Goal: Task Accomplishment & Management: Complete application form

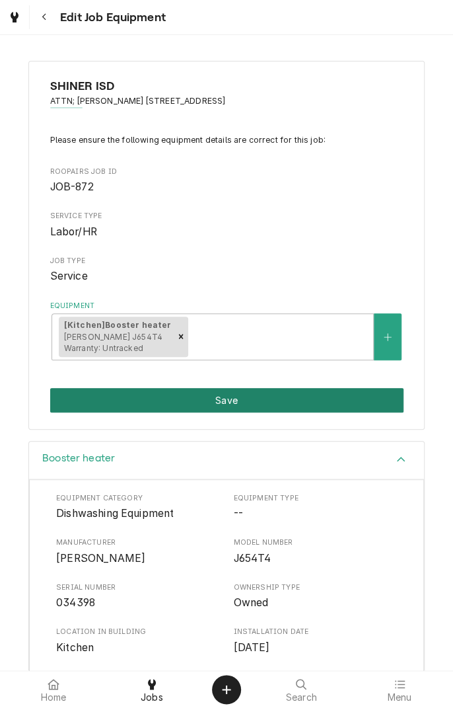
click at [275, 400] on button "Save" at bounding box center [227, 400] width 354 height 24
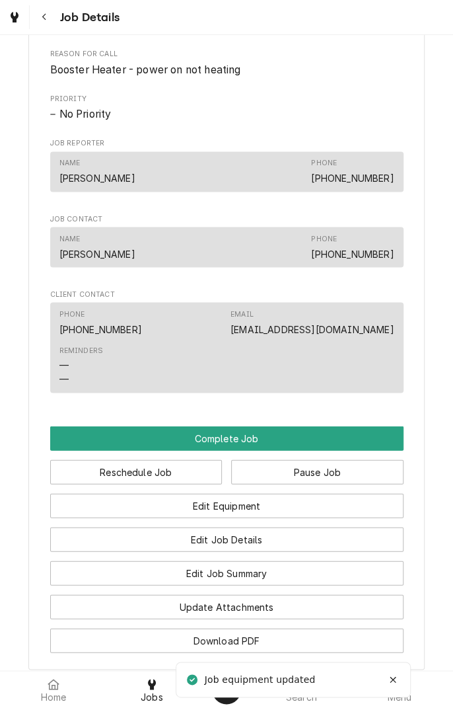
scroll to position [623, 0]
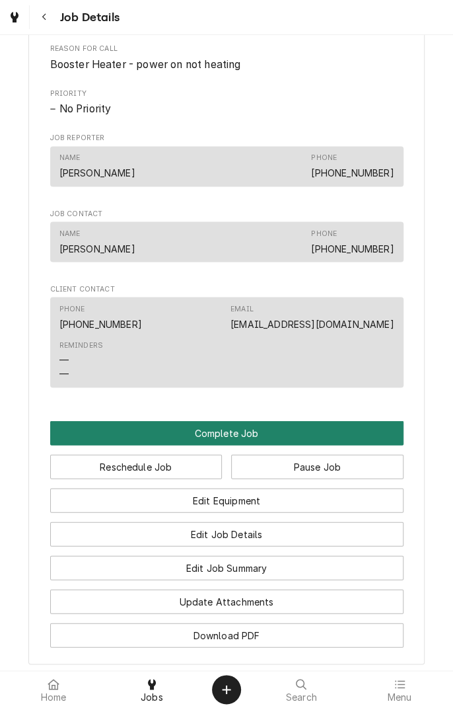
click at [238, 445] on button "Complete Job" at bounding box center [227, 432] width 354 height 24
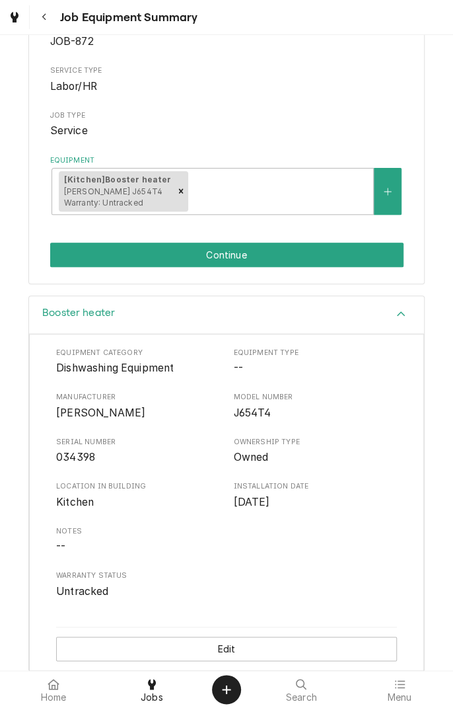
scroll to position [159, 0]
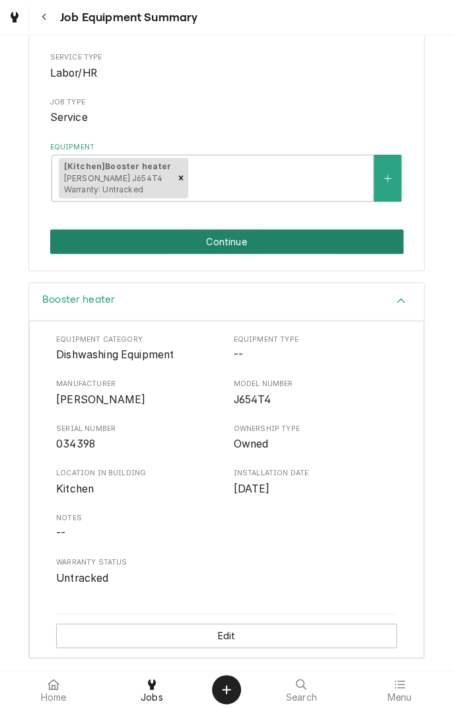
click at [278, 243] on button "Continue" at bounding box center [227, 241] width 354 height 24
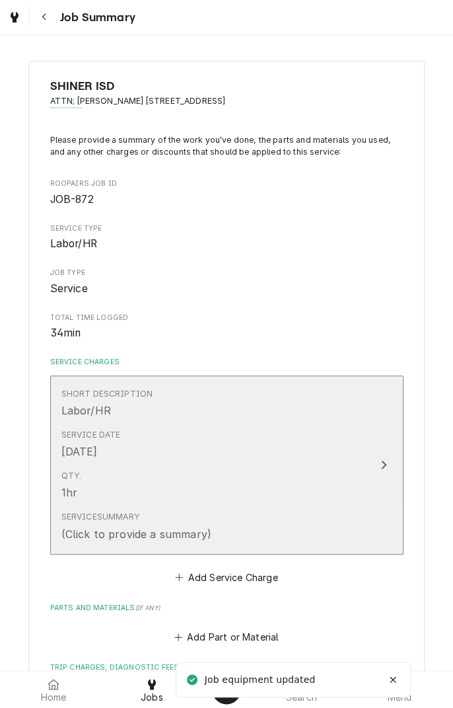
click at [381, 463] on icon "Update Line Item" at bounding box center [384, 464] width 7 height 11
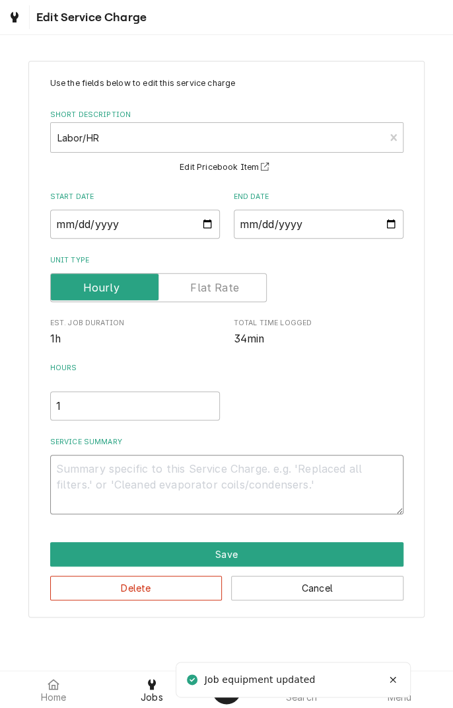
click at [287, 473] on textarea "Service Summary" at bounding box center [227, 484] width 354 height 59
type textarea "x"
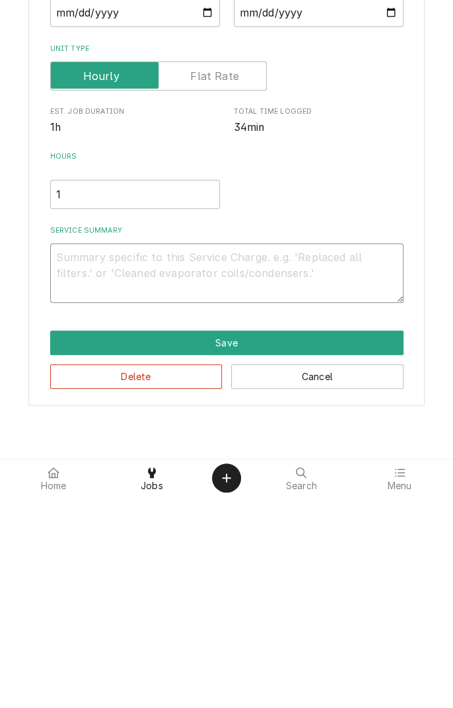
type textarea "D"
type textarea "x"
type textarea "Di"
type textarea "x"
type textarea "Dia"
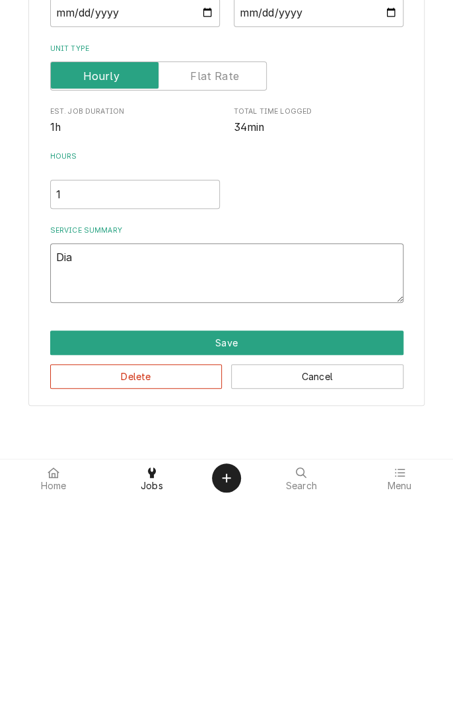
type textarea "x"
type textarea "Diag"
type textarea "x"
type textarea "Diagn"
type textarea "x"
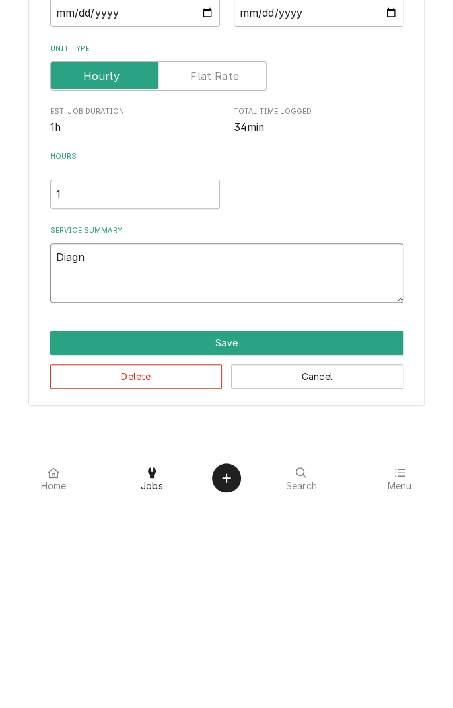
type textarea "Diagno"
type textarea "x"
type textarea "Diagnos"
type textarea "x"
type textarea "Diagnose"
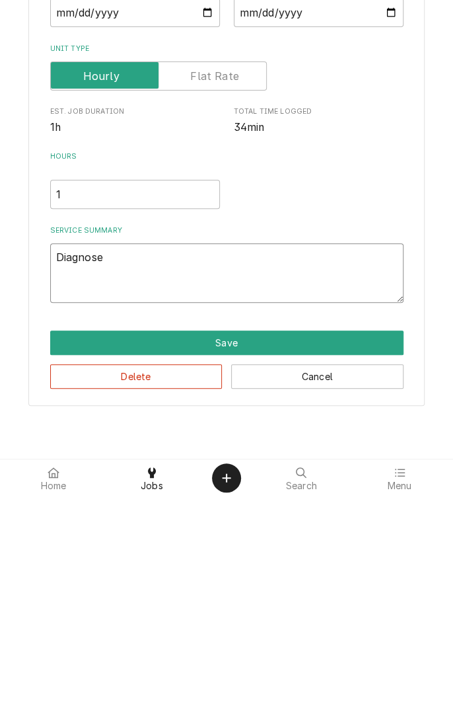
type textarea "x"
type textarea "Diagnosed"
type textarea "x"
type textarea "Diagnosed"
type textarea "x"
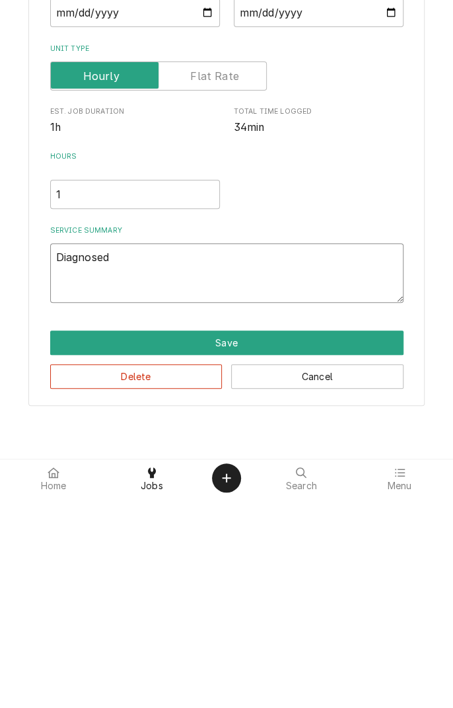
type textarea "Diagnosed b"
type textarea "x"
type textarea "Diagnosed bo"
type textarea "x"
type textarea "Diagnosed boo"
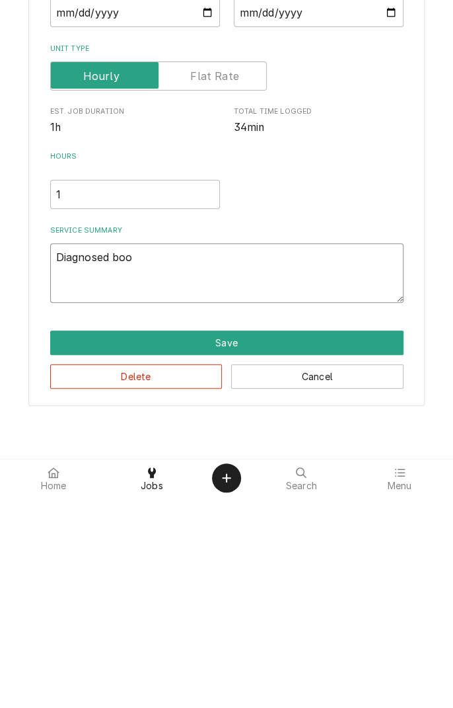
type textarea "x"
type textarea "Diagnosed boos"
type textarea "x"
type textarea "Diagnosed boost"
type textarea "x"
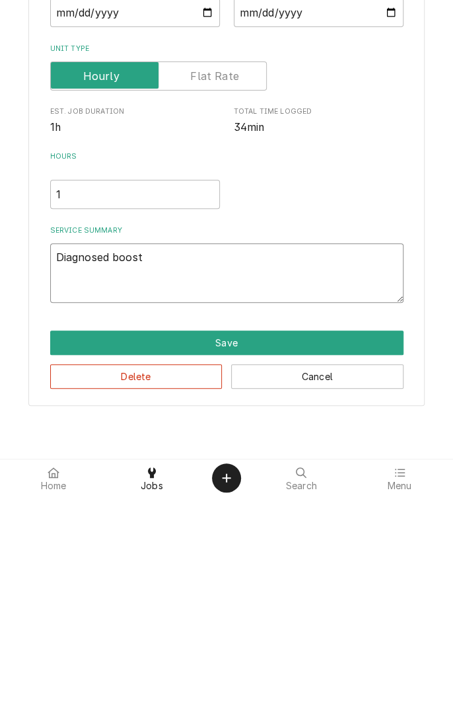
type textarea "Diagnosed booste"
type textarea "x"
type textarea "Diagnosed booster"
type textarea "x"
type textarea "Diagnosed booster"
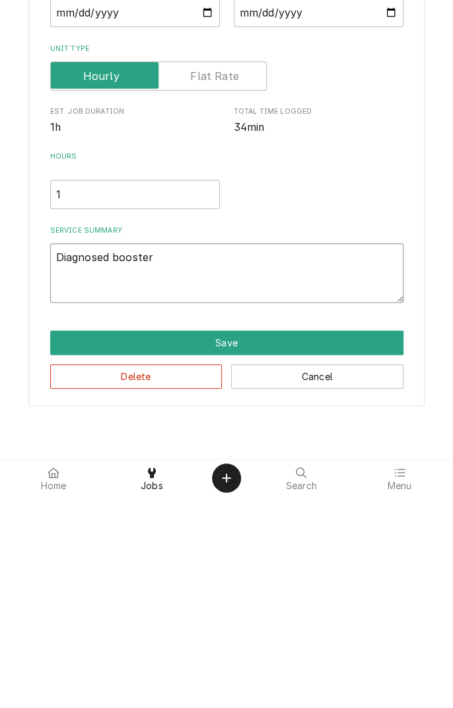
type textarea "x"
type textarea "Diagnosed booster h"
type textarea "x"
type textarea "Diagnosed booster he"
type textarea "x"
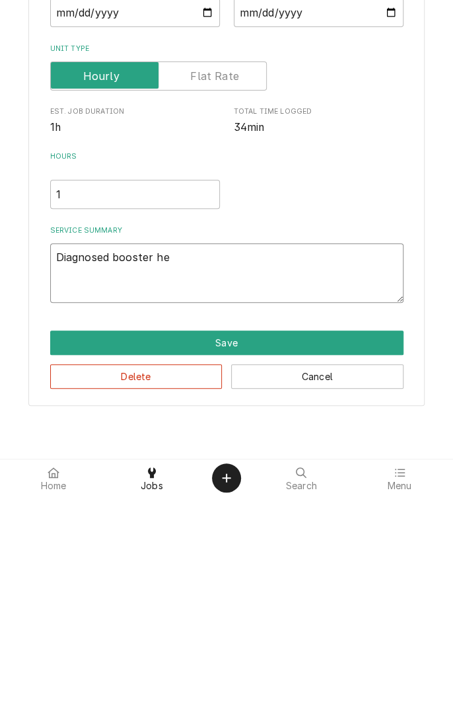
type textarea "Diagnosed booster hea"
type textarea "x"
type textarea "Diagnosed booster heat"
type textarea "x"
type textarea "Diagnosed booster heate"
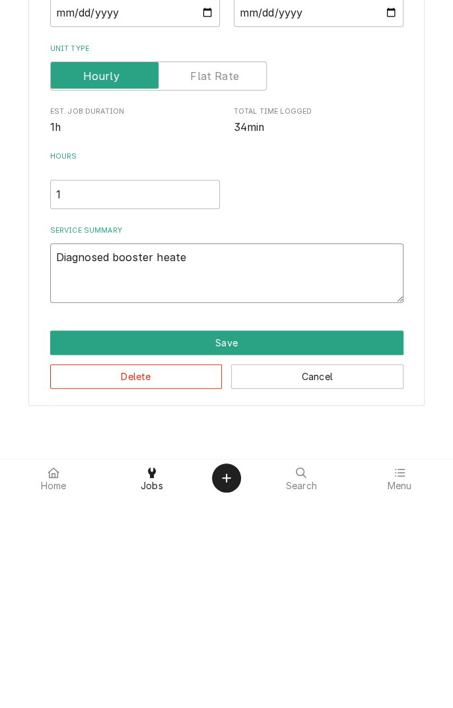
type textarea "x"
type textarea "Diagnosed booster heater"
type textarea "x"
type textarea "Diagnosed booster heater."
type textarea "x"
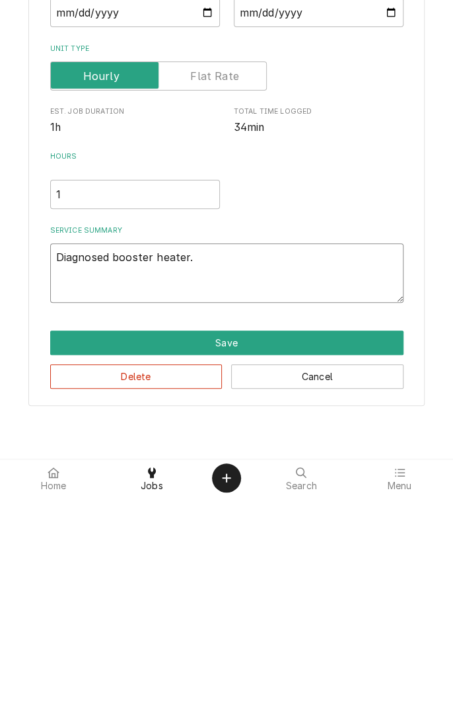
type textarea "Diagnosed booster heater."
type textarea "x"
type textarea "Diagnosed booster heater."
type textarea "x"
type textarea "Diagnosed booster heater. U"
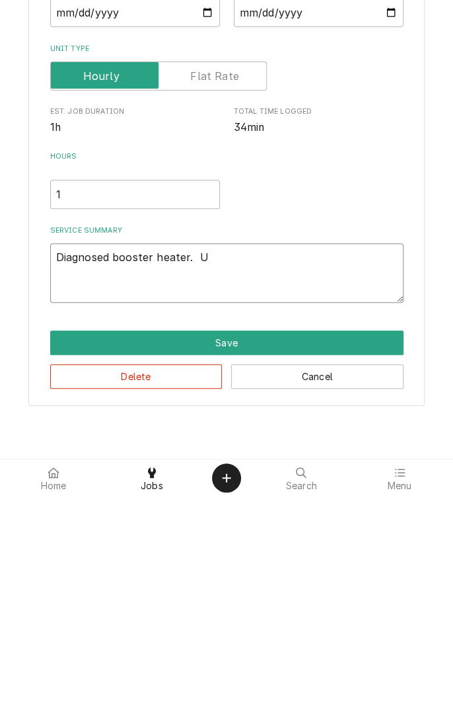
type textarea "x"
type textarea "Diagnosed booster heater. Un"
type textarea "x"
type textarea "Diagnosed booster heater. Uni"
type textarea "x"
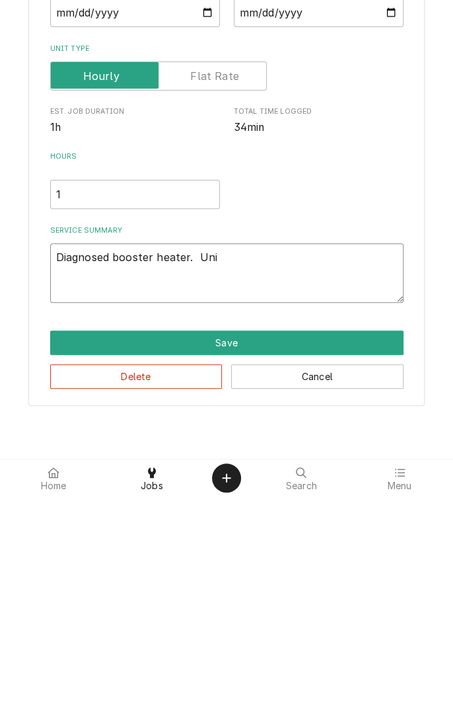
type textarea "Diagnosed booster heater. Unit"
type textarea "x"
type textarea "Diagnosed booster heater. Unith"
type textarea "x"
type textarea "Diagnosed booster heater. Unitha"
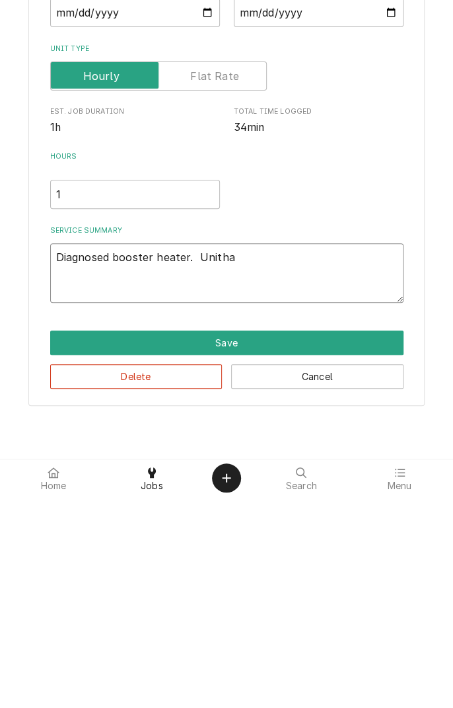
type textarea "x"
type textarea "Diagnosed booster heater. Unithas"
type textarea "x"
type textarea "Diagnosed booster heater. Unit has"
type textarea "x"
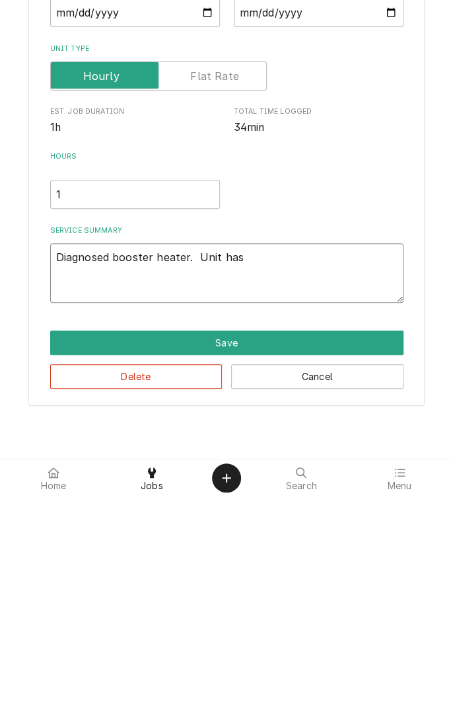
type textarea "Diagnosed booster heater. Unit has w"
type textarea "x"
type textarea "Diagnosed booster heater. Unit has wa"
type textarea "x"
type textarea "Diagnosed booster heater. Unit has wat"
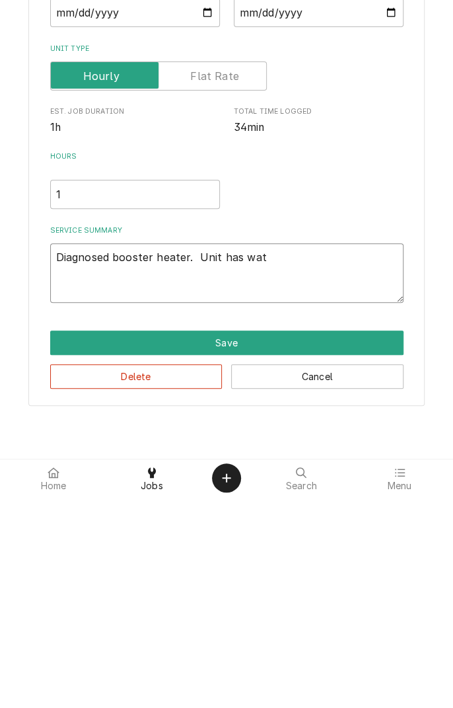
type textarea "x"
type textarea "Diagnosed booster heater. Unit has wate"
type textarea "x"
type textarea "Diagnosed booster heater. Unit has water"
type textarea "x"
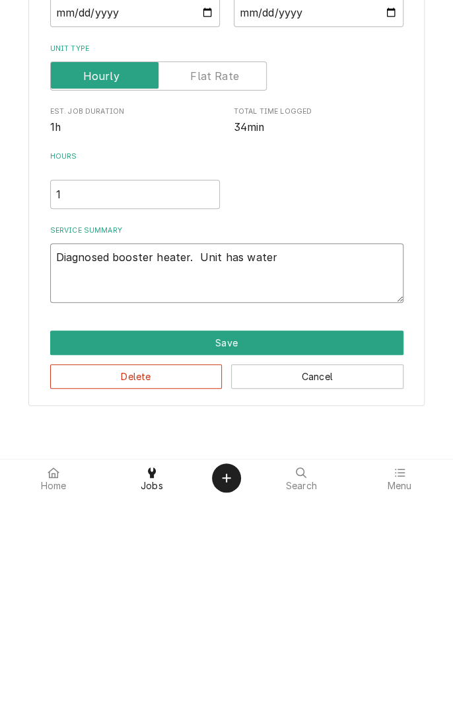
type textarea "Diagnosed booster heater. Unit has water"
type textarea "x"
type textarea "Diagnosed booster heater. Unit has water l"
type textarea "x"
type textarea "Diagnosed booster heater. Unit has water le"
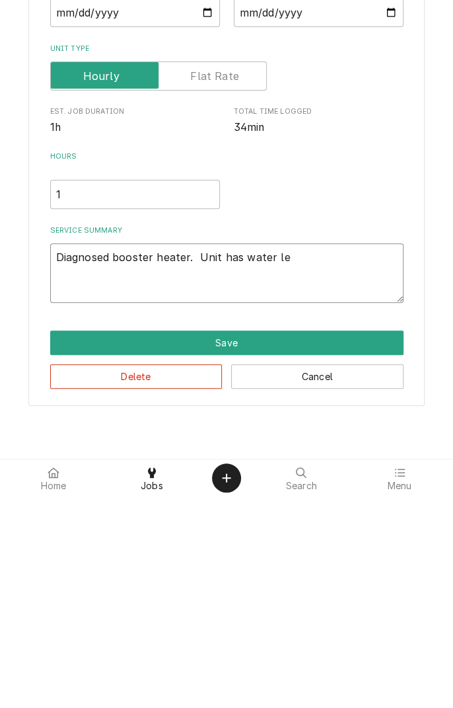
type textarea "x"
type textarea "Diagnosed booster heater. Unit has water lea"
type textarea "x"
type textarea "Diagnosed booster heater. Unit has water leak"
type textarea "x"
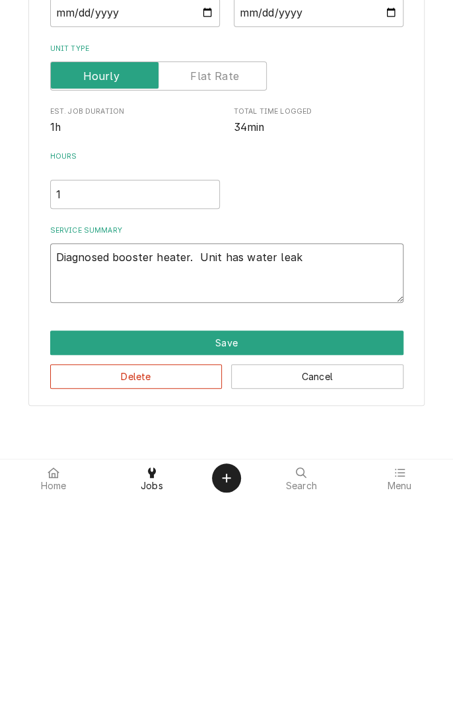
type textarea "Diagnosed booster heater. Unit has water leak"
type textarea "x"
type textarea "Diagnosed booster heater. Unit has water leak a"
type textarea "x"
type textarea "Diagnosed booster heater. Unit has water leak al"
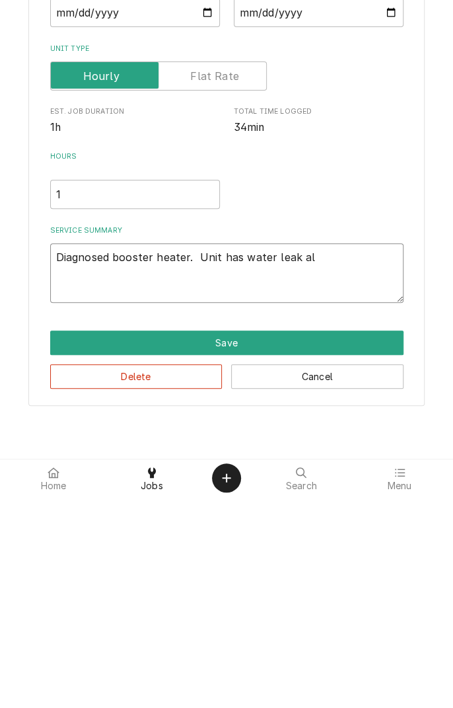
type textarea "x"
type textarea "Diagnosed booster heater. Unit has water leak ale"
type textarea "x"
type textarea "Diagnosed booster heater. Unit has water leak aler"
type textarea "x"
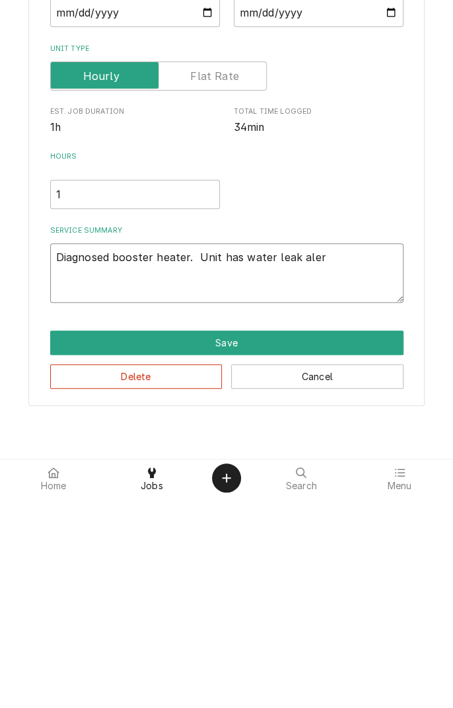
type textarea "Diagnosed booster heater. Unit has water leak alert"
type textarea "x"
type textarea "Diagnosed booster heater. Unit has water leak alert."
type textarea "x"
type textarea "Diagnosed booster heater. Unit has water leak alert."
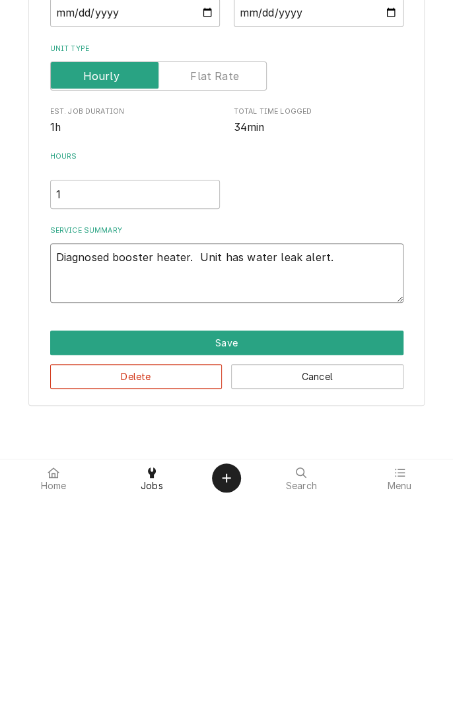
type textarea "x"
type textarea "Diagnosed booster heater. Unit has water leak alert. O"
type textarea "x"
type textarea "Diagnosed booster heater. Unit has water leak alert. Ob"
type textarea "x"
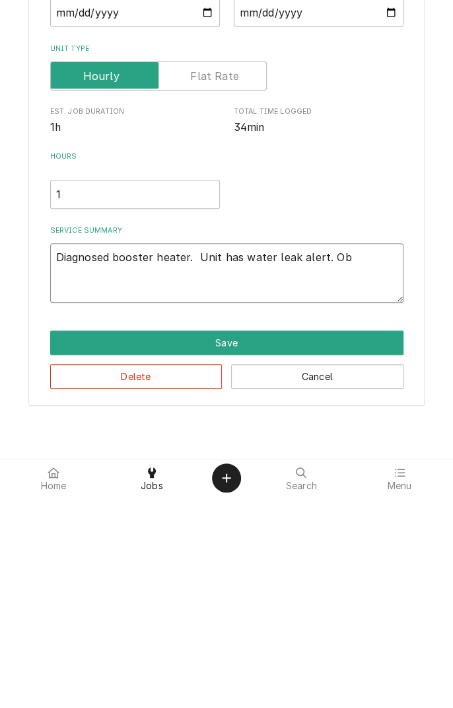
type textarea "Diagnosed booster heater. Unit has water leak alert. Obs"
type textarea "x"
type textarea "Diagnosed booster heater. Unit has water leak alert. Obse"
type textarea "x"
type textarea "Diagnosed booster heater. Unit has water leak alert. Obser"
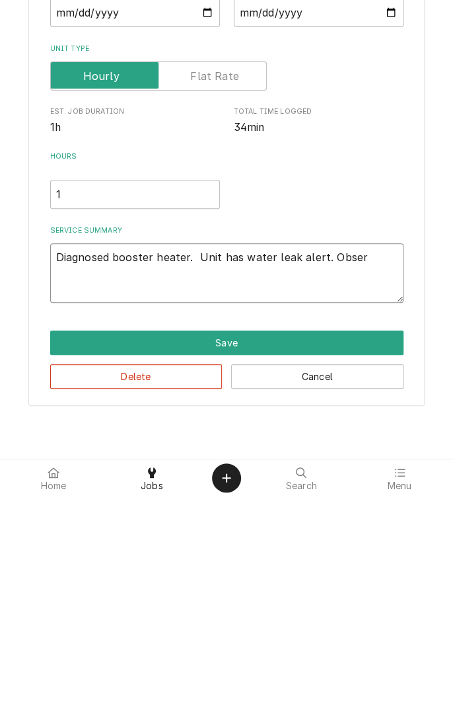
type textarea "x"
type textarea "Diagnosed booster heater. Unit has water leak alert. Observ"
type textarea "x"
type textarea "Diagnosed booster heater. Unit has water leak alert. Observe"
type textarea "x"
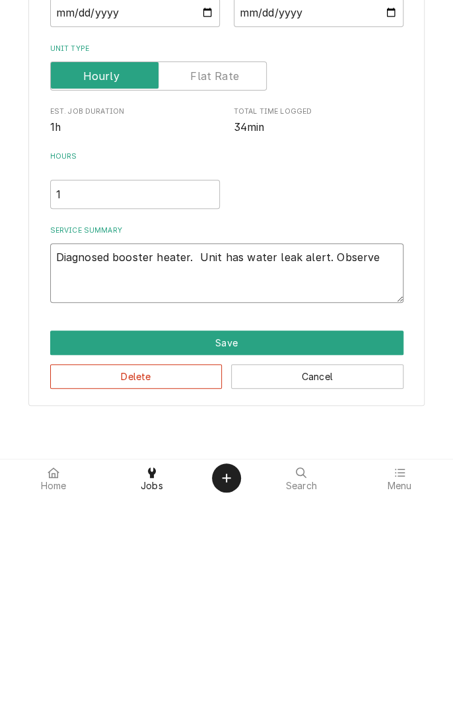
type textarea "Diagnosed booster heater. Unit has water leak alert. Observed"
type textarea "x"
type textarea "Diagnosed booster heater. Unit has water leak alert. Observed"
type textarea "x"
type textarea "Diagnosed booster heater. Unit has water leak alert. Observed w"
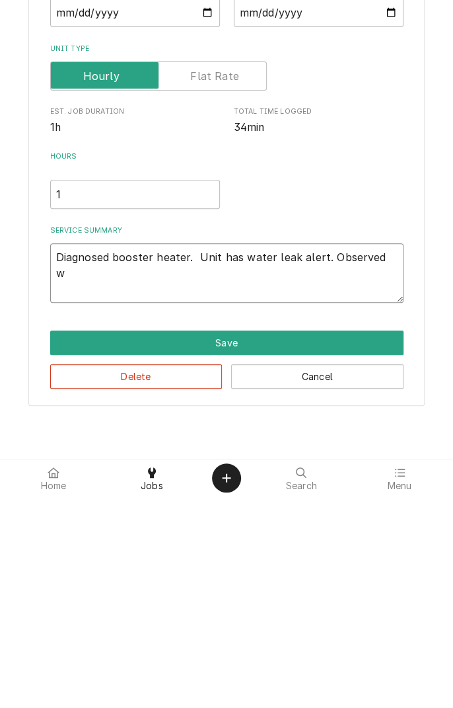
type textarea "x"
type textarea "Diagnosed booster heater. Unit has water leak alert. Observed wa"
type textarea "x"
type textarea "Diagnosed booster heater. Unit has water leak alert. Observed wat"
type textarea "x"
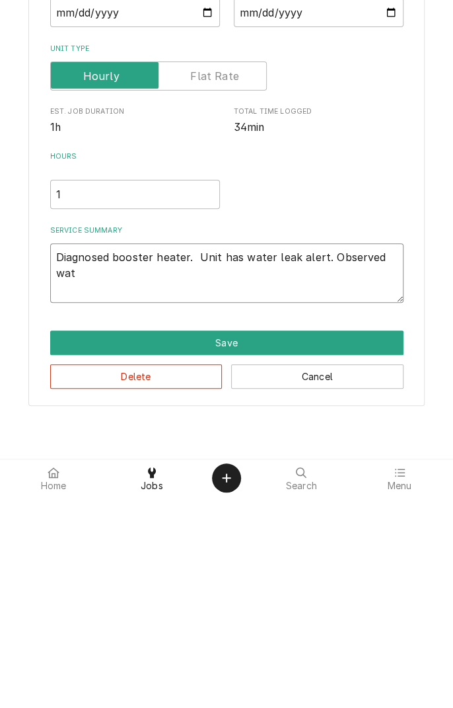
type textarea "Diagnosed booster heater. Unit has water leak alert. Observed wate"
type textarea "x"
type textarea "Diagnosed booster heater. Unit has water leak alert. Observed water"
type textarea "x"
type textarea "Diagnosed booster heater. Unit has water leak alert. Observed water"
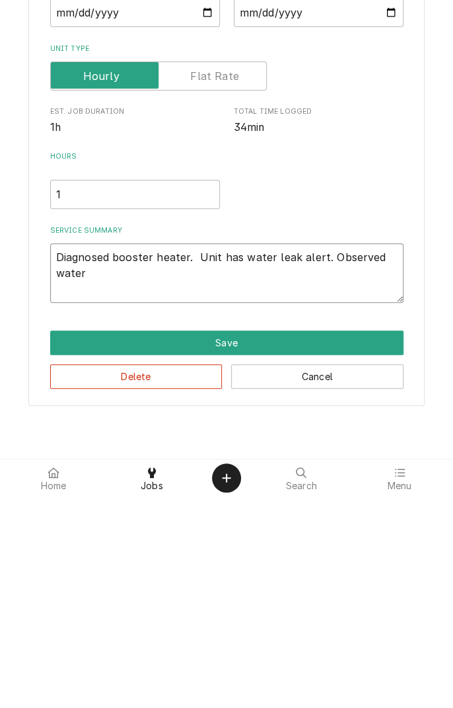
type textarea "x"
type textarea "Diagnosed booster heater. Unit has water leak alert. Observed water d"
type textarea "x"
type textarea "Diagnosed booster heater. Unit has water leak alert. Observed water dr"
type textarea "x"
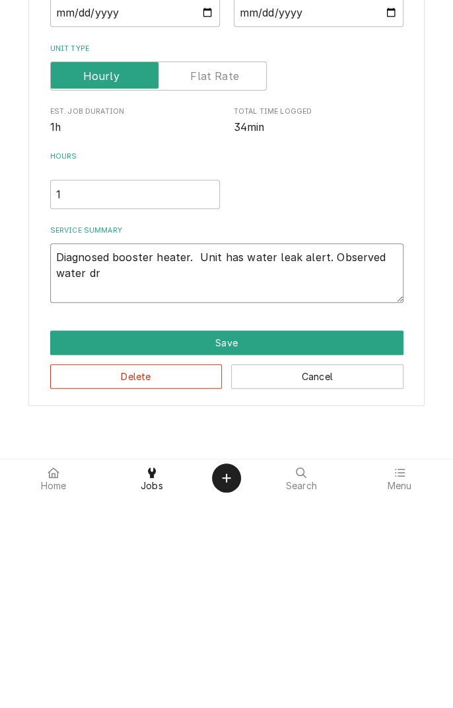
type textarea "Diagnosed booster heater. Unit has water leak alert. Observed water dro"
type textarea "x"
type textarea "Diagnosed booster heater. Unit has water leak alert. Observed water drop"
type textarea "x"
type textarea "Diagnosed booster heater. Unit has water leak alert. Observed water dropl"
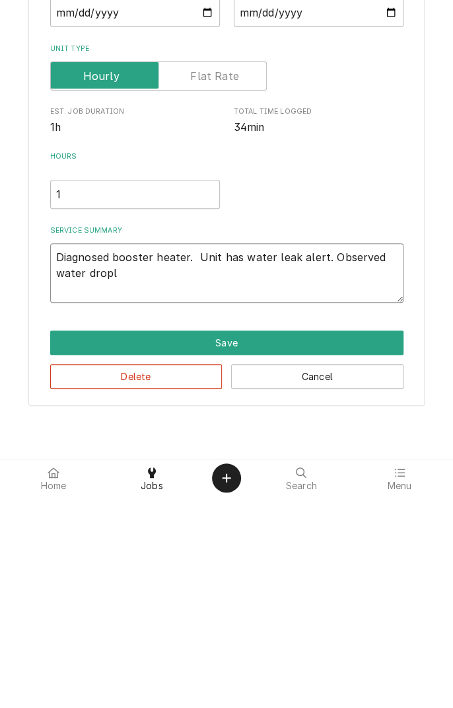
type textarea "x"
type textarea "Diagnosed booster heater. Unit has water leak alert. Observed water drople"
type textarea "x"
type textarea "Diagnosed booster heater. Unit has water leak alert. Observed water droplet"
type textarea "x"
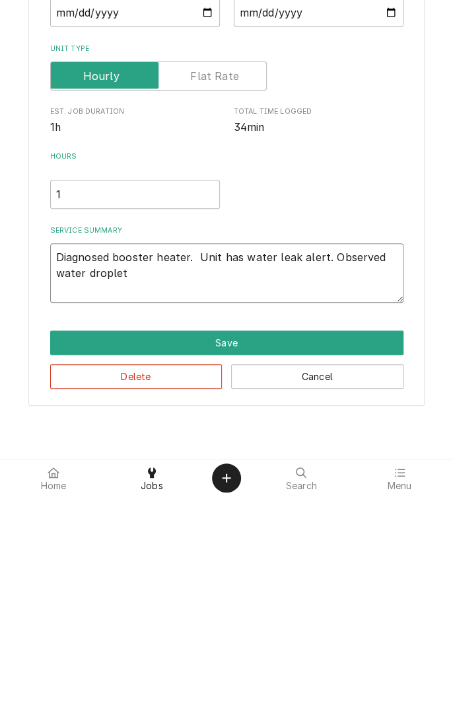
type textarea "Diagnosed booster heater. Unit has water leak alert. Observed water droplets"
type textarea "x"
type textarea "Diagnosed booster heater. Unit has water leak alert. Observed water droplets"
type textarea "x"
type textarea "Diagnosed booster heater. Unit has water leak alert. Observed water droplets f"
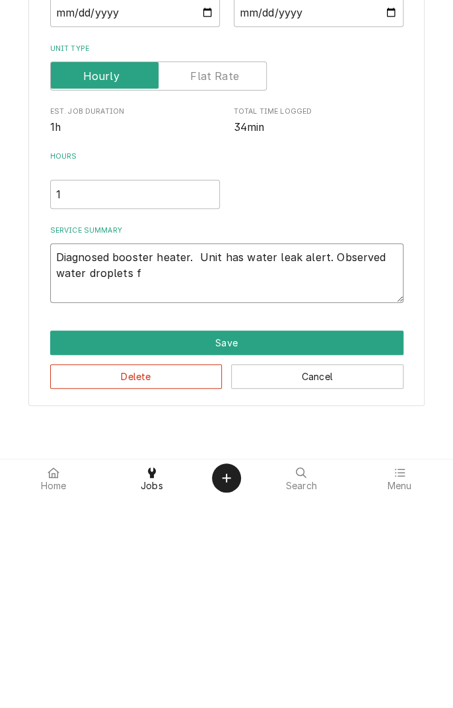
type textarea "x"
type textarea "Diagnosed booster heater. Unit has water leak alert. Observed water droplets fr"
type textarea "x"
type textarea "Diagnosed booster heater. Unit has water leak alert. Observed water droplets fro"
type textarea "x"
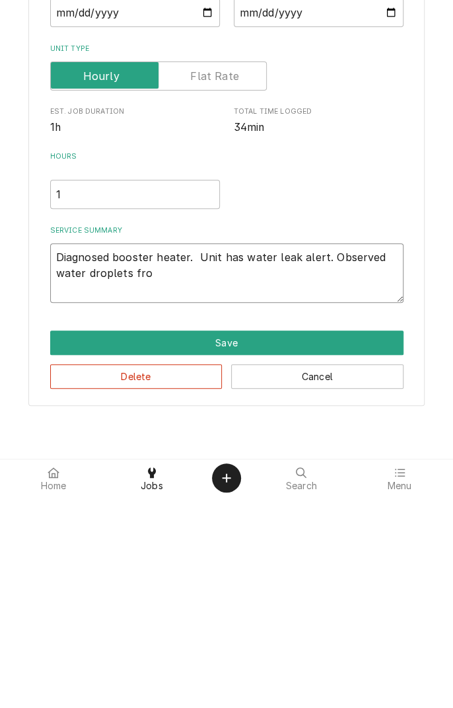
type textarea "Diagnosed booster heater. Unit has water leak alert. Observed water droplets fr…"
type textarea "x"
type textarea "Diagnosed booster heater. Unit has water leak alert. Observed water droplets fr…"
type textarea "x"
type textarea "Diagnosed booster heater. Unit has water leak alert. Observed water droplets fr…"
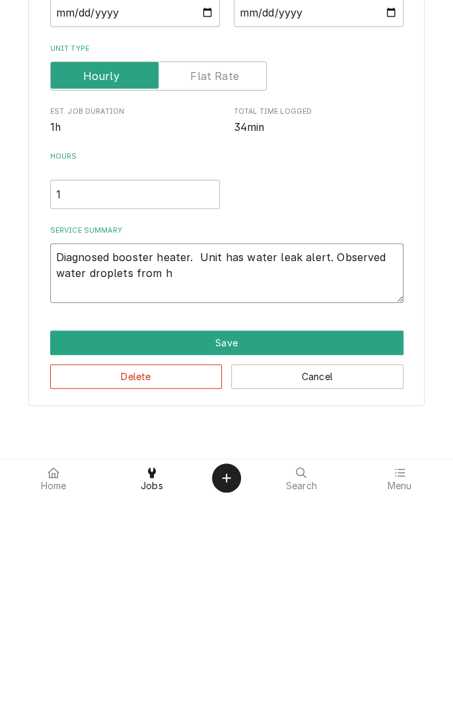
type textarea "x"
type textarea "Diagnosed booster heater. Unit has water leak alert. Observed water droplets fr…"
type textarea "x"
type textarea "Diagnosed booster heater. Unit has water leak alert. Observed water droplets fr…"
type textarea "x"
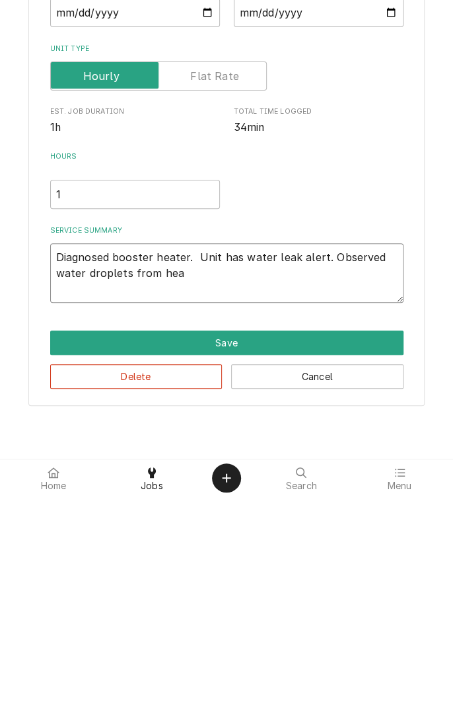
type textarea "Diagnosed booster heater. Unit has water leak alert. Observed water droplets fr…"
type textarea "x"
type textarea "Diagnosed booster heater. Unit has water leak alert. Observed water droplets fr…"
type textarea "x"
type textarea "Diagnosed booster heater. Unit has water leak alert. Observed water droplets fr…"
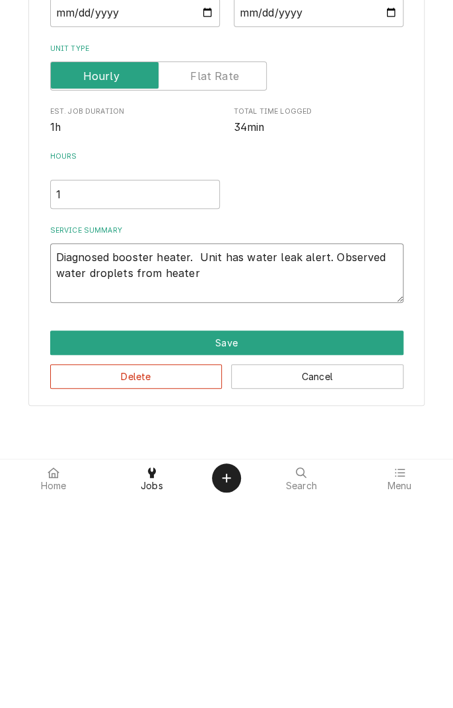
type textarea "x"
type textarea "Diagnosed booster heater. Unit has water leak alert. Observed water droplets fr…"
type textarea "x"
type textarea "Diagnosed booster heater. Unit has water leak alert. Observed water droplets fr…"
type textarea "x"
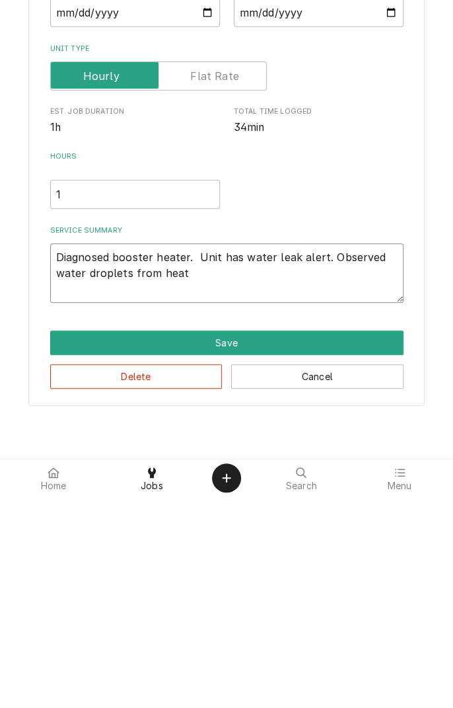
type textarea "Diagnosed booster heater. Unit has water leak alert. Observed water droplets fr…"
type textarea "x"
type textarea "Diagnosed booster heater. Unit has water leak alert. Observed water droplets fr…"
type textarea "x"
type textarea "Diagnosed booster heater. Unit has water leak alert. Observed water droplets fr…"
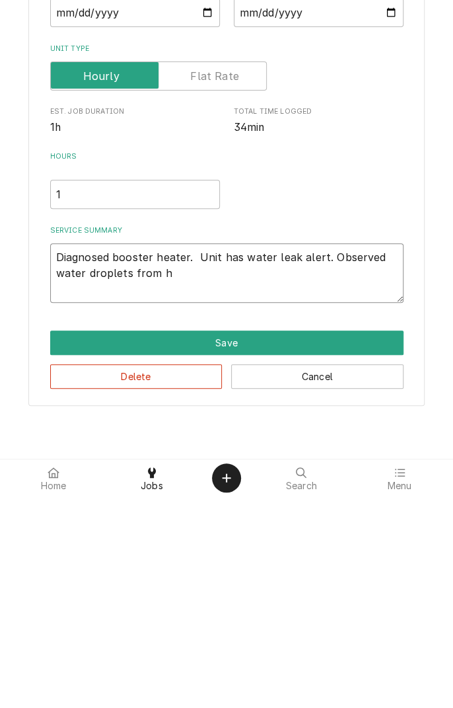
type textarea "x"
type textarea "Diagnosed booster heater. Unit has water leak alert. Observed water droplets fr…"
type textarea "x"
type textarea "Diagnosed booster heater. Unit has water leak alert. Observed water droplets fr…"
type textarea "x"
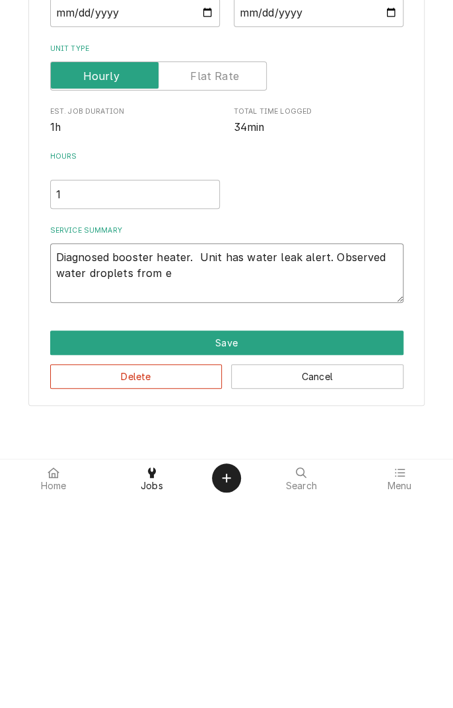
type textarea "Diagnosed booster heater. Unit has water leak alert. Observed water droplets fr…"
type textarea "x"
type textarea "Diagnosed booster heater. Unit has water leak alert. Observed water droplets fr…"
type textarea "x"
type textarea "Diagnosed booster heater. Unit has water leak alert. Observed water droplets fr…"
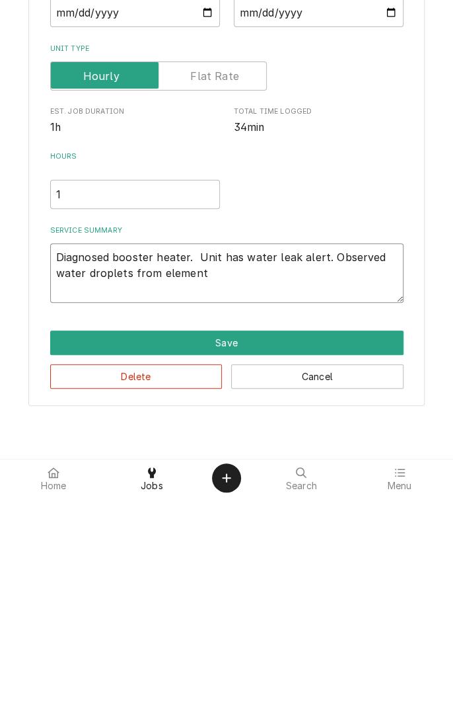
type textarea "x"
type textarea "Diagnosed booster heater. Unit has water leak alert. Observed water droplets fr…"
type textarea "x"
type textarea "Diagnosed booster heater. Unit has water leak alert. Observed water droplets fr…"
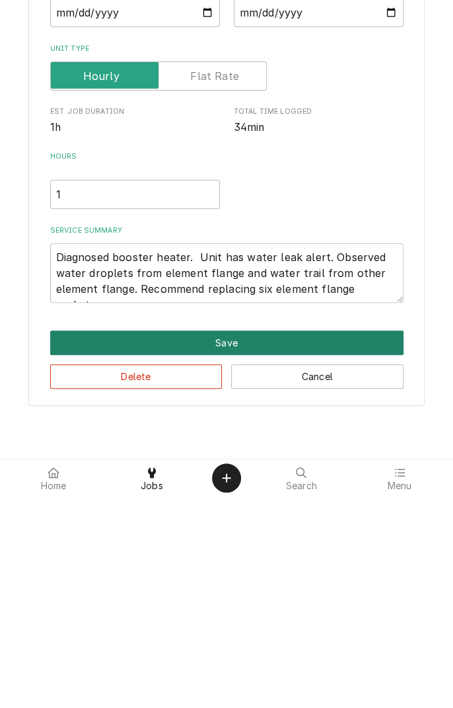
click at [260, 553] on button "Save" at bounding box center [227, 554] width 354 height 24
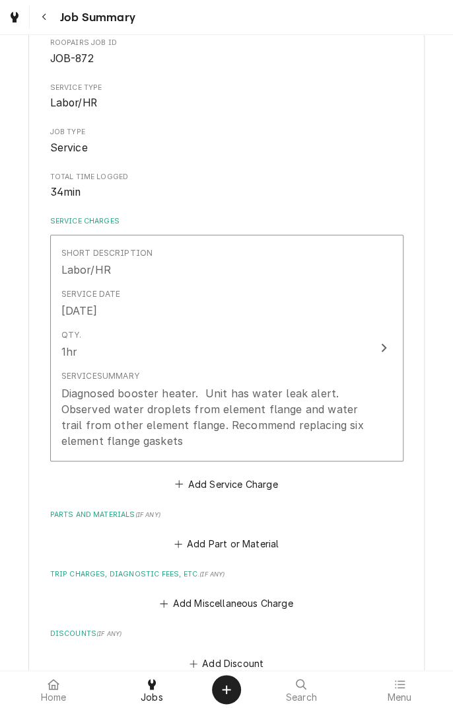
scroll to position [141, 0]
click at [233, 599] on button "Add Miscellaneous Charge" at bounding box center [226, 602] width 137 height 19
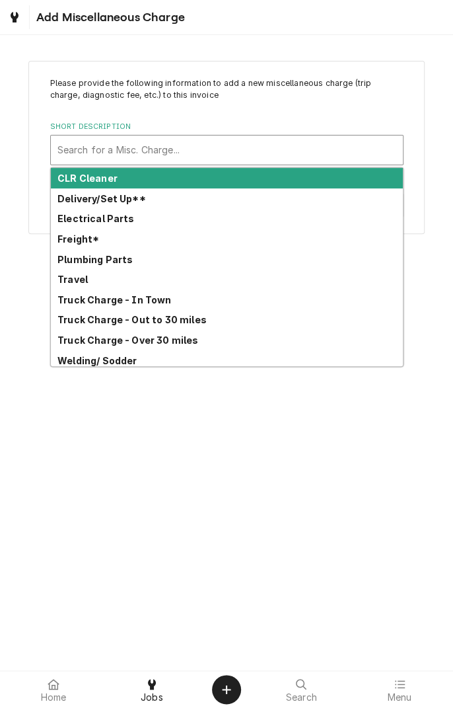
click at [172, 346] on div "Truck Charge - Over 30 miles" at bounding box center [227, 340] width 352 height 20
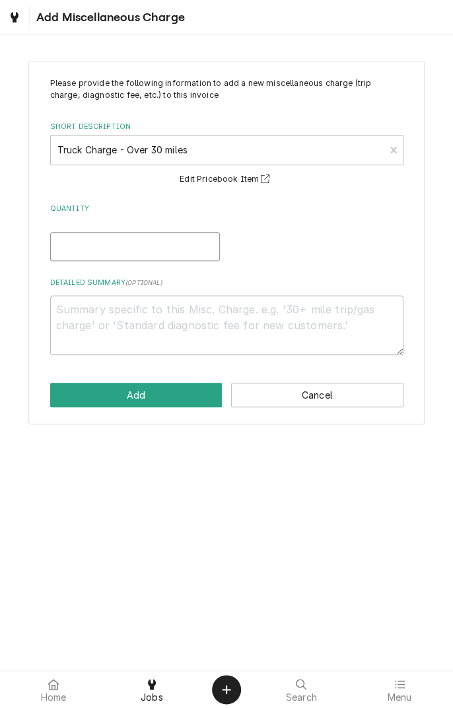
click at [164, 252] on input "Quantity" at bounding box center [135, 246] width 170 height 29
click at [237, 313] on textarea "Detailed Summary ( optional )" at bounding box center [227, 324] width 354 height 59
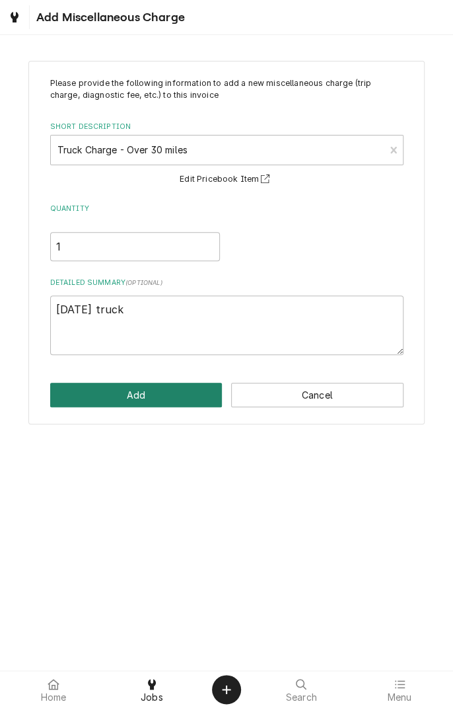
click at [157, 400] on button "Add" at bounding box center [136, 395] width 172 height 24
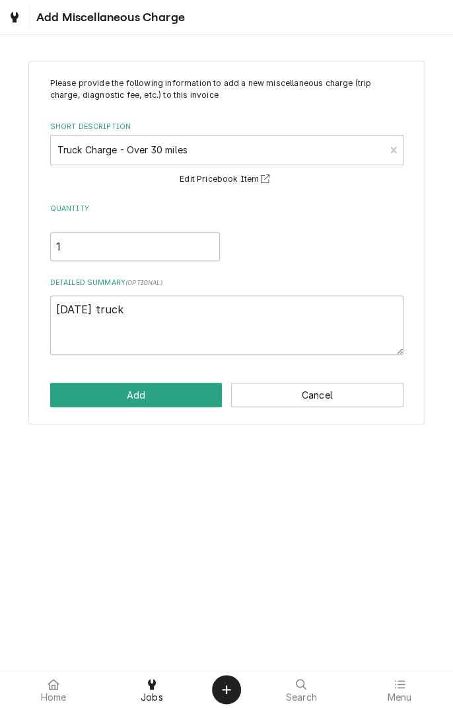
scroll to position [141, 0]
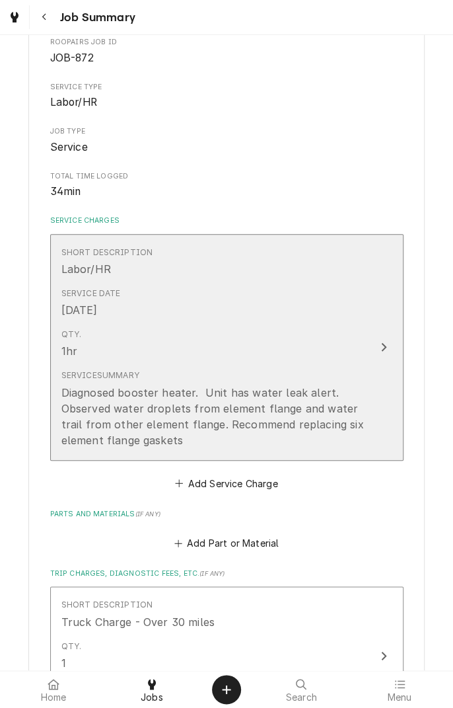
click at [51, 393] on button "Short Description Labor/HR Service Date Aug 28, 2025 Qty. 1hr Service Summary D…" at bounding box center [227, 347] width 354 height 227
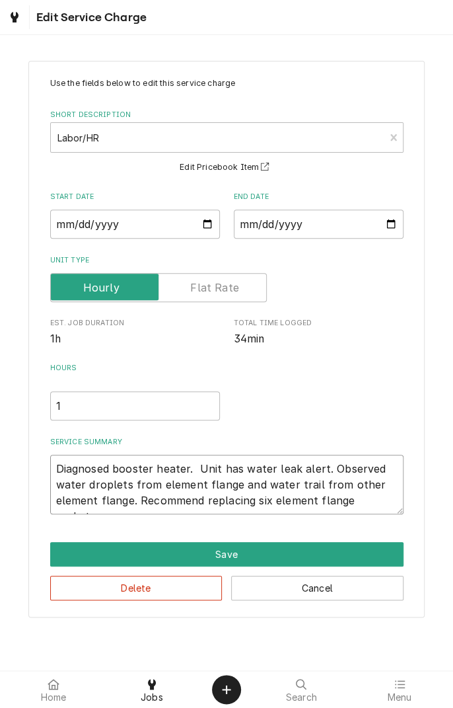
click at [56, 469] on textarea "Diagnosed booster heater. Unit has water leak alert. Observed water droplets fr…" at bounding box center [227, 484] width 354 height 59
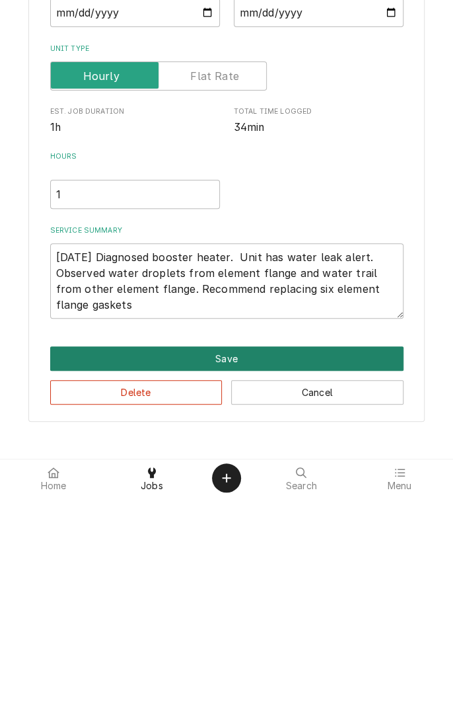
click at [239, 578] on button "Save" at bounding box center [227, 570] width 354 height 24
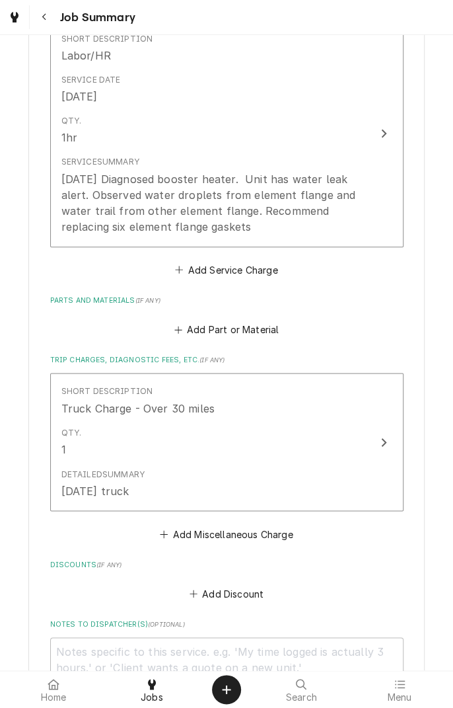
scroll to position [356, 0]
click at [258, 537] on button "Add Miscellaneous Charge" at bounding box center [226, 533] width 137 height 19
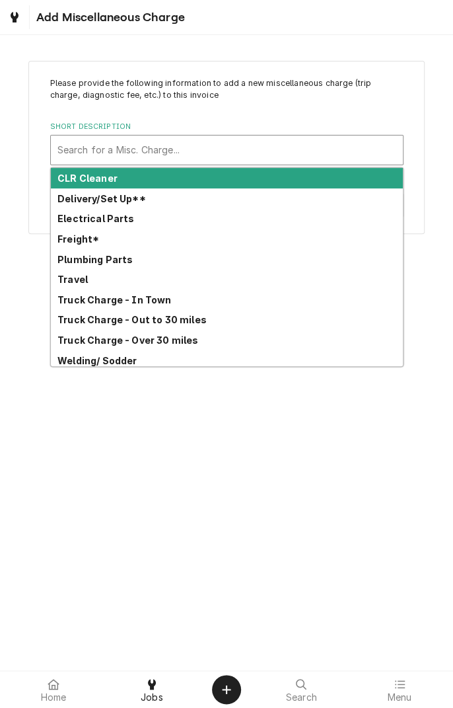
click at [81, 282] on strong "Travel" at bounding box center [72, 279] width 30 height 11
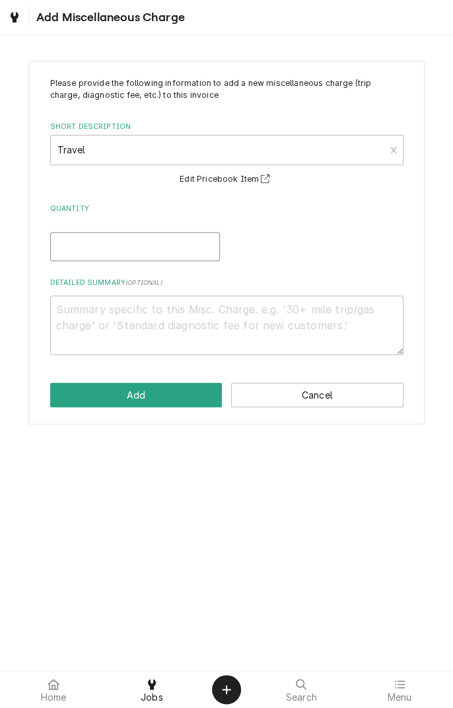
click at [149, 252] on input "Quantity" at bounding box center [135, 246] width 170 height 29
click at [201, 316] on textarea "Detailed Summary ( optional )" at bounding box center [227, 324] width 354 height 59
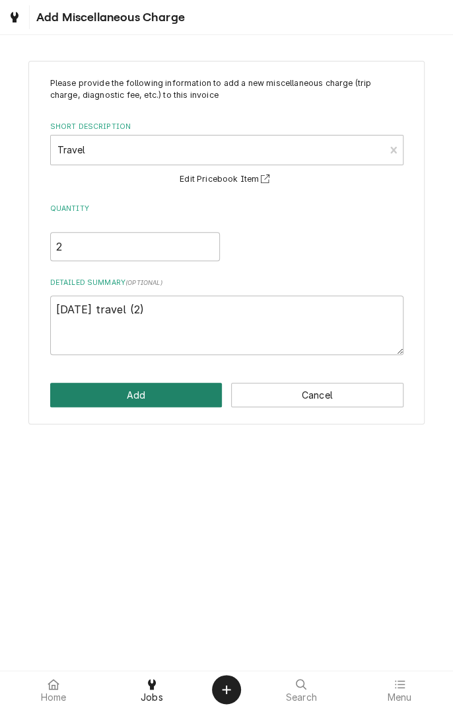
click at [149, 398] on button "Add" at bounding box center [136, 395] width 172 height 24
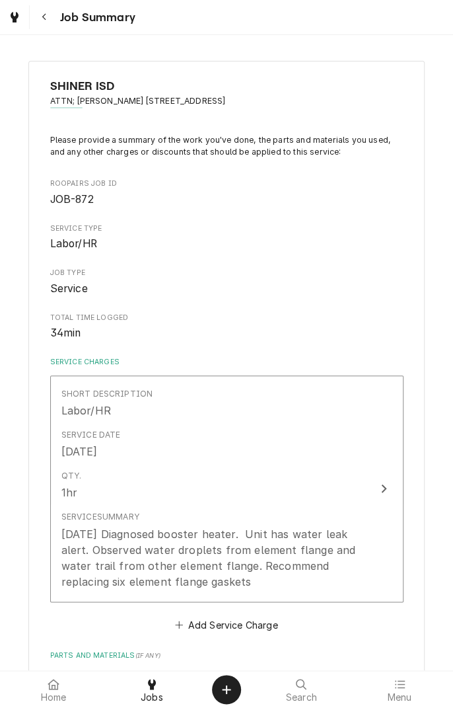
scroll to position [356, 0]
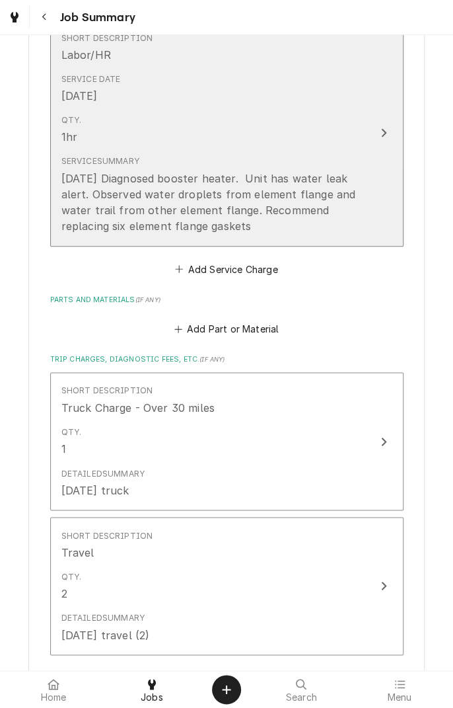
click at [307, 235] on div "Service Summary 8/28/25 Diagnosed booster heater. Unit has water leak alert. Ob…" at bounding box center [212, 194] width 303 height 89
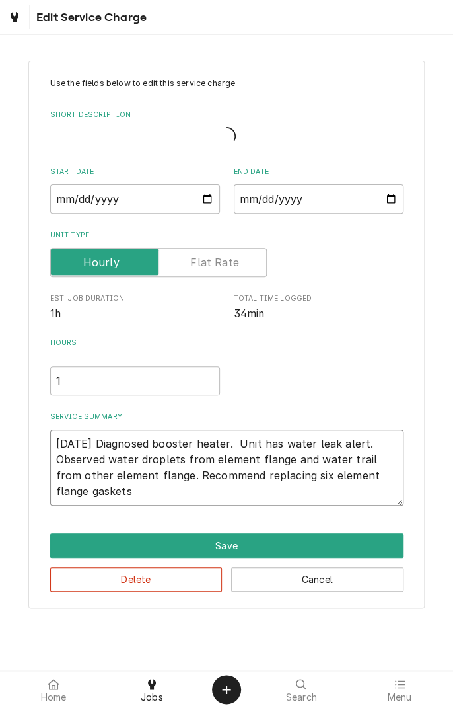
click at [122, 490] on textarea "8/28/25 Diagnosed booster heater. Unit has water leak alert. Observed water dro…" at bounding box center [227, 467] width 354 height 75
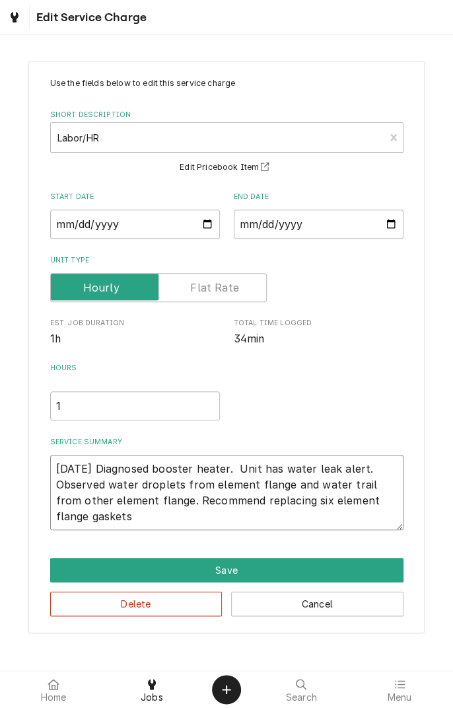
click at [125, 517] on textarea "8/28/25 Diagnosed booster heater. Unit has water leak alert. Observed water dro…" at bounding box center [227, 492] width 354 height 75
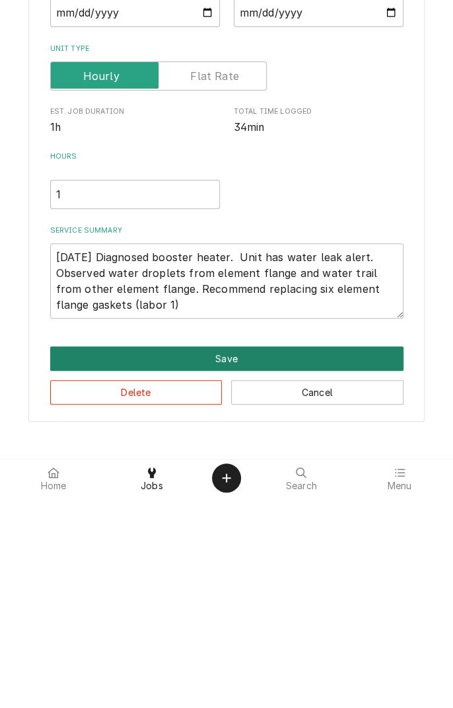
click at [231, 574] on button "Save" at bounding box center [227, 570] width 354 height 24
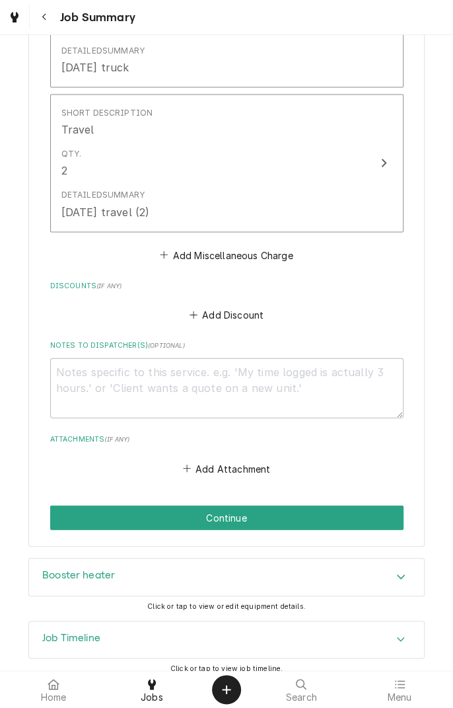
scroll to position [790, 0]
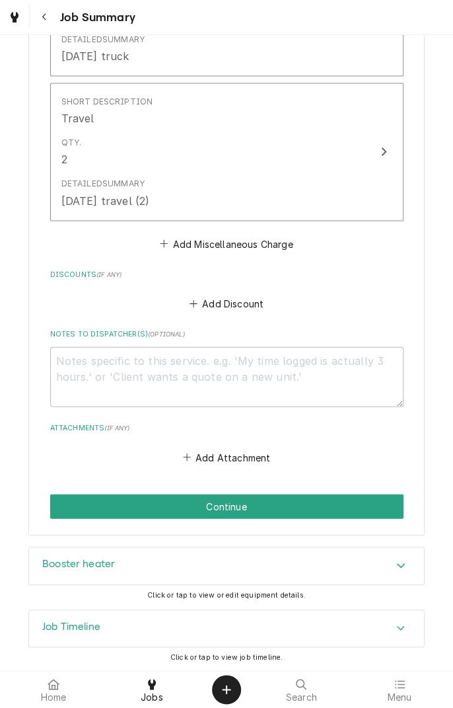
click at [399, 575] on div "Booster heater" at bounding box center [226, 565] width 395 height 37
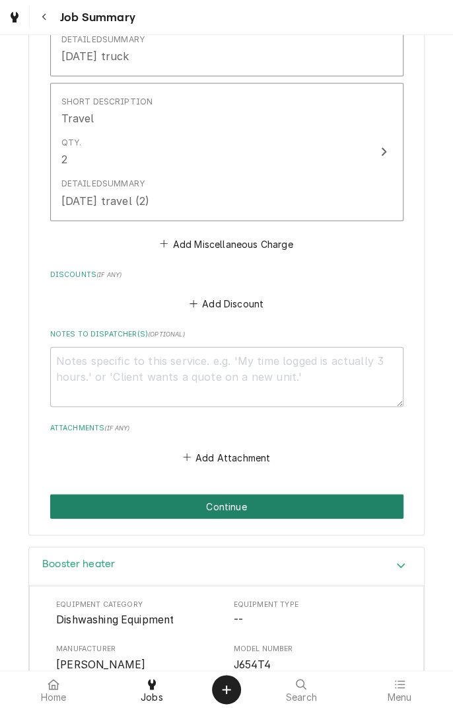
click at [234, 508] on button "Continue" at bounding box center [227, 506] width 354 height 24
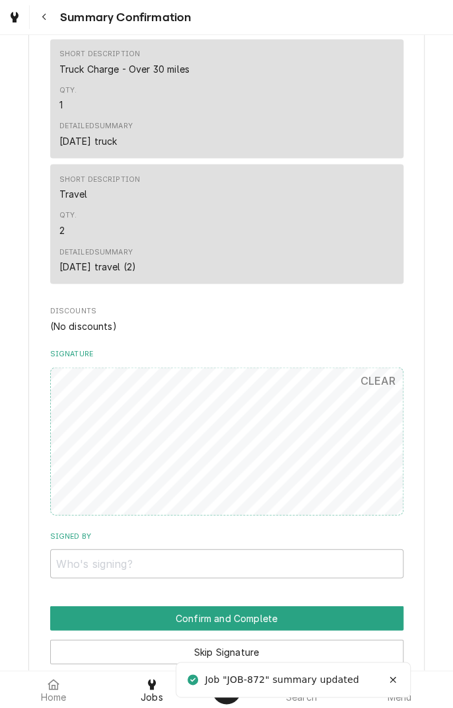
scroll to position [771, 0]
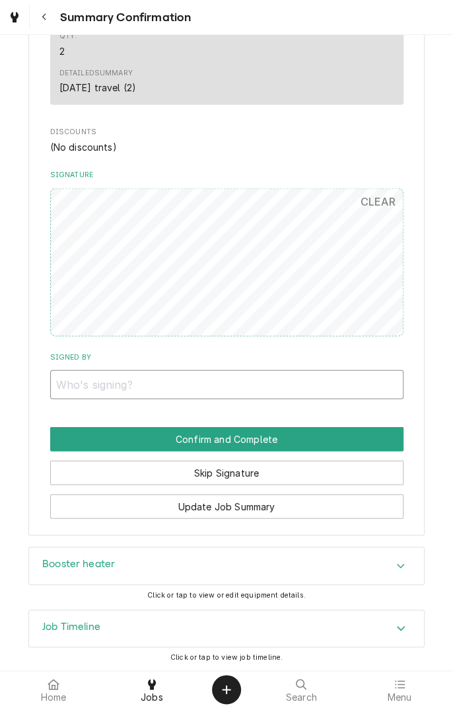
click at [171, 379] on input "Signed By" at bounding box center [227, 383] width 354 height 29
type input "Glenda"
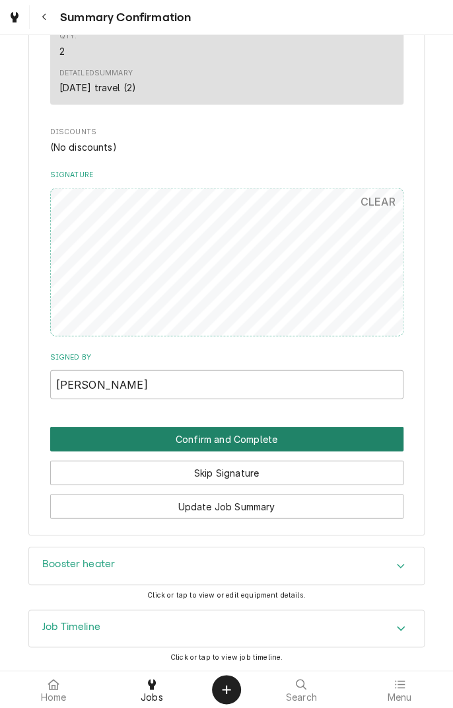
click at [300, 439] on button "Confirm and Complete" at bounding box center [227, 438] width 354 height 24
